Goal: Find contact information: Find contact information

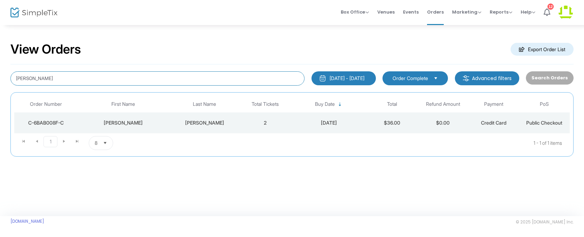
click at [195, 78] on input "[PERSON_NAME]" at bounding box center [157, 78] width 294 height 14
type input "m"
click at [46, 80] on input at bounding box center [157, 78] width 294 height 14
paste input "[PERSON_NAME]"
type input "[PERSON_NAME]"
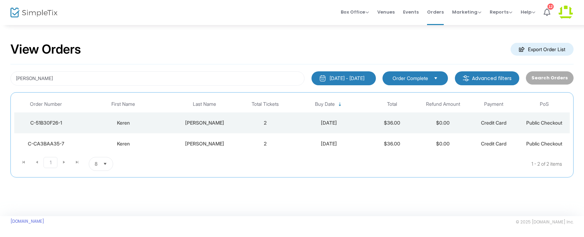
click at [208, 120] on div "[PERSON_NAME]" at bounding box center [205, 122] width 68 height 7
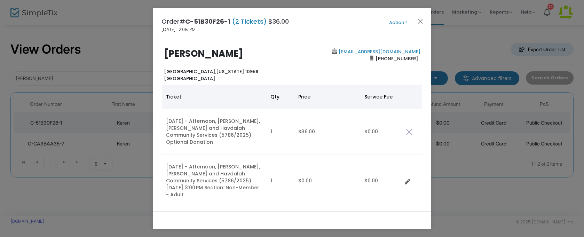
drag, startPoint x: 244, startPoint y: 55, endPoint x: 193, endPoint y: 57, distance: 50.5
click at [193, 56] on h2 "[PERSON_NAME]" at bounding box center [226, 53] width 125 height 11
copy b "[PERSON_NAME]"
drag, startPoint x: 413, startPoint y: 59, endPoint x: 377, endPoint y: 63, distance: 36.4
click at [377, 63] on span "[PHONE_NUMBER]" at bounding box center [396, 58] width 47 height 11
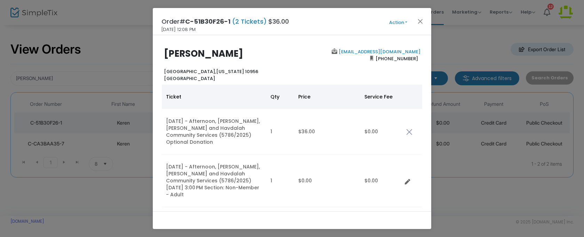
copy span "[PHONE_NUMBER]"
drag, startPoint x: 418, startPoint y: 50, endPoint x: 366, endPoint y: 55, distance: 52.8
click at [365, 55] on div "[EMAIL_ADDRESS][DOMAIN_NAME] [PHONE_NUMBER]" at bounding box center [358, 64] width 132 height 33
click at [312, 60] on div "[EMAIL_ADDRESS][DOMAIN_NAME] [PHONE_NUMBER]" at bounding box center [358, 64] width 132 height 33
drag, startPoint x: 417, startPoint y: 53, endPoint x: 366, endPoint y: 53, distance: 50.1
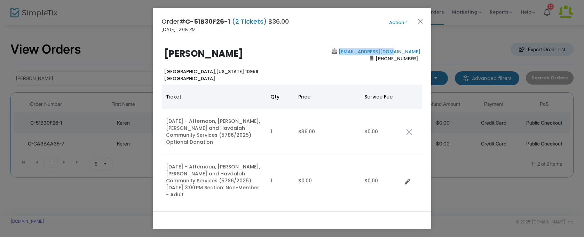
click at [363, 53] on div "[EMAIL_ADDRESS][DOMAIN_NAME] [PHONE_NUMBER]" at bounding box center [358, 64] width 132 height 33
click at [422, 21] on button "Close" at bounding box center [420, 21] width 9 height 9
